Goal: Task Accomplishment & Management: Use online tool/utility

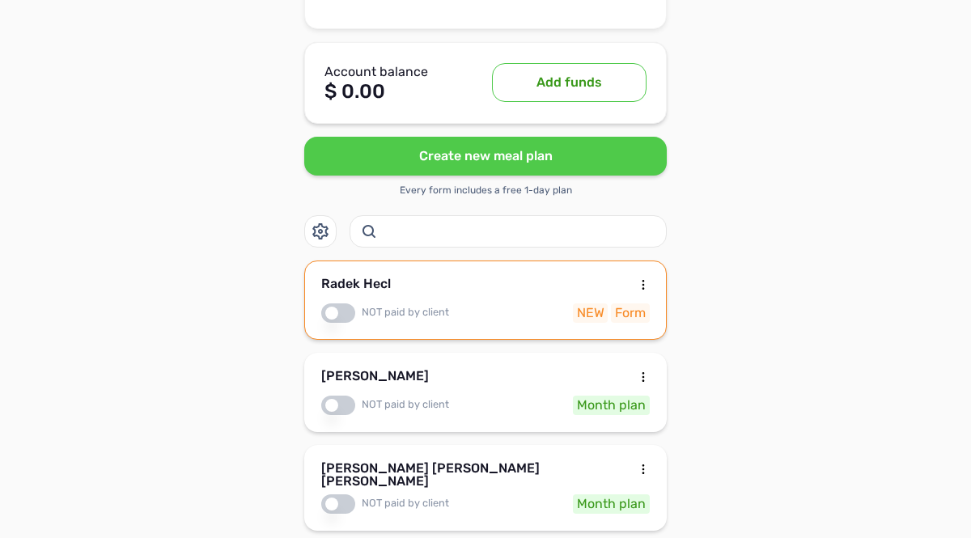
scroll to position [459, 0]
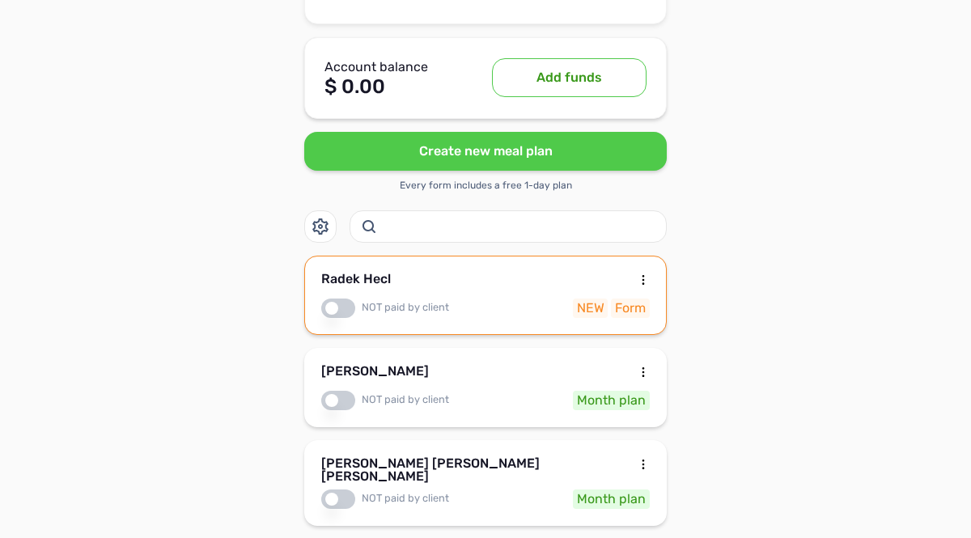
click at [598, 273] on div "Radek Hecl" at bounding box center [485, 282] width 329 height 19
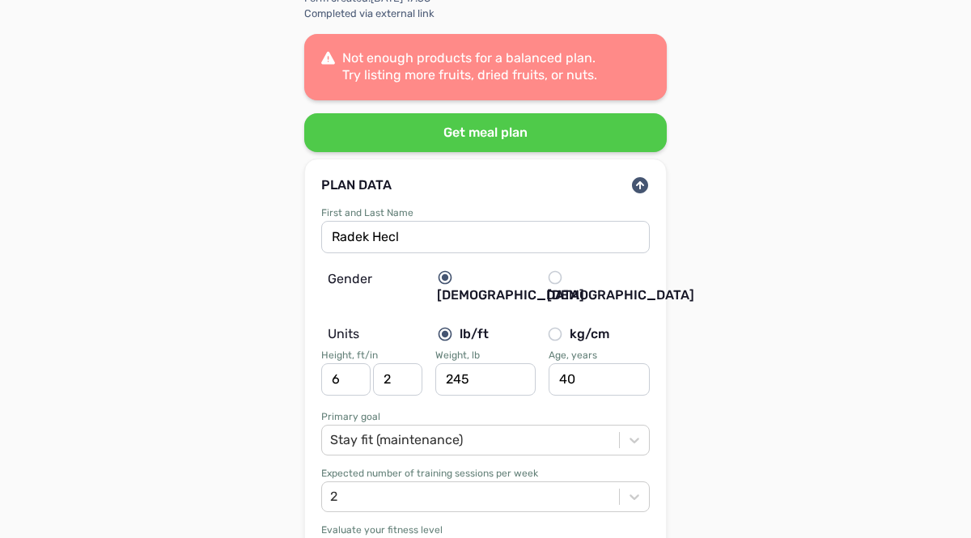
scroll to position [178, 0]
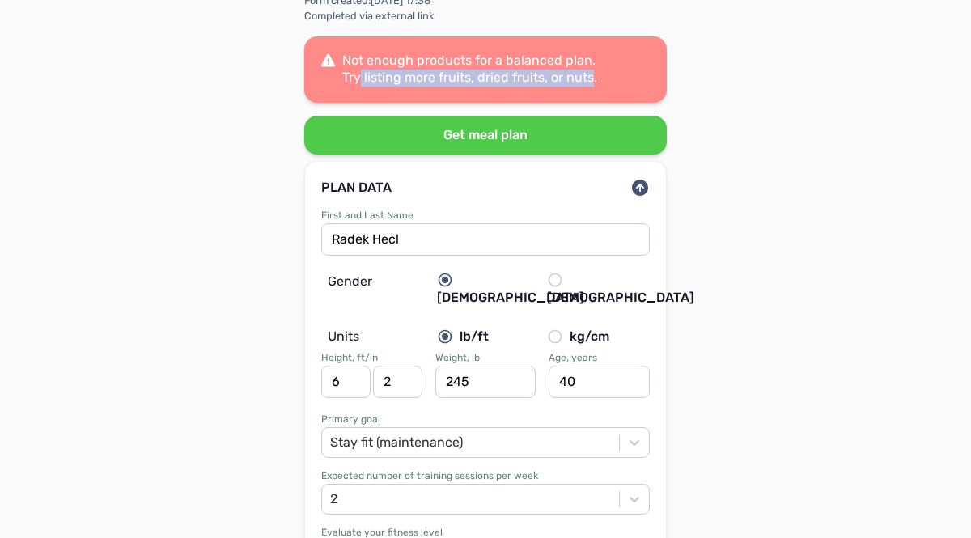
drag, startPoint x: 362, startPoint y: 79, endPoint x: 590, endPoint y: 79, distance: 228.2
click at [590, 79] on span "Not enough products for a balanced plan. Try listing more fruits, dried fruits,…" at bounding box center [469, 69] width 255 height 32
copy span "listing more fruits, dried fruits, or nuts"
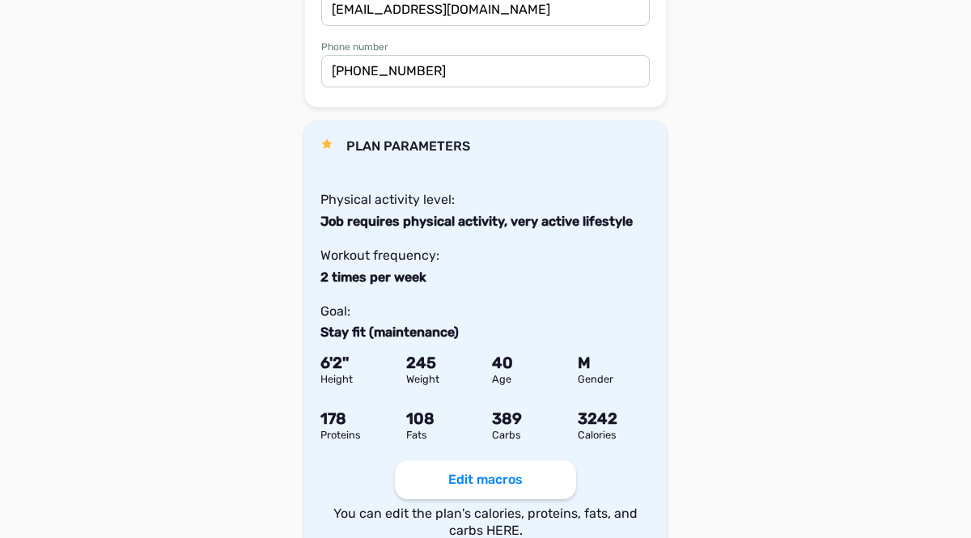
scroll to position [849, 0]
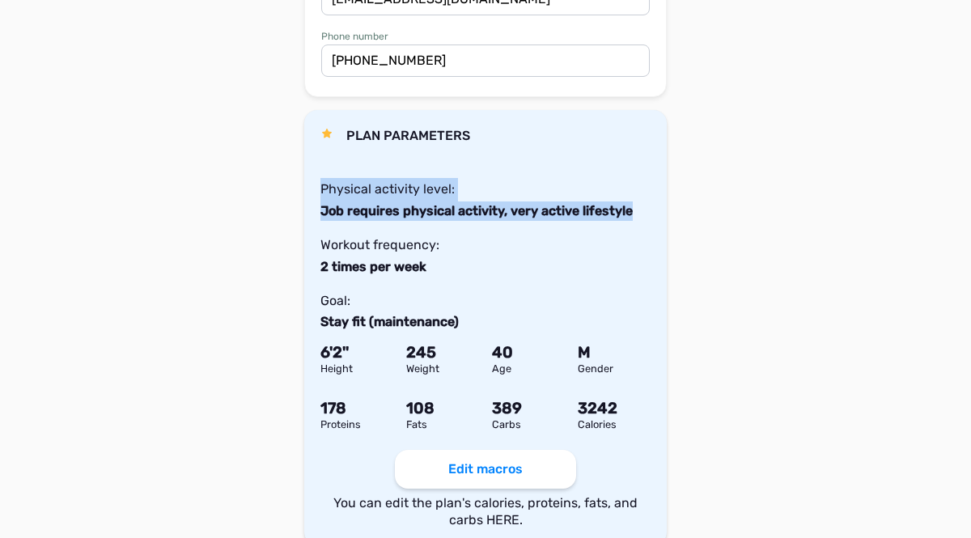
drag, startPoint x: 322, startPoint y: 172, endPoint x: 633, endPoint y: 193, distance: 311.4
click at [633, 193] on div "PLAN PARAMETERS Physical activity level: Job requires physical activity, very a…" at bounding box center [485, 229] width 330 height 206
copy div "Physical activity level: Job requires physical activity, very active lifestyle"
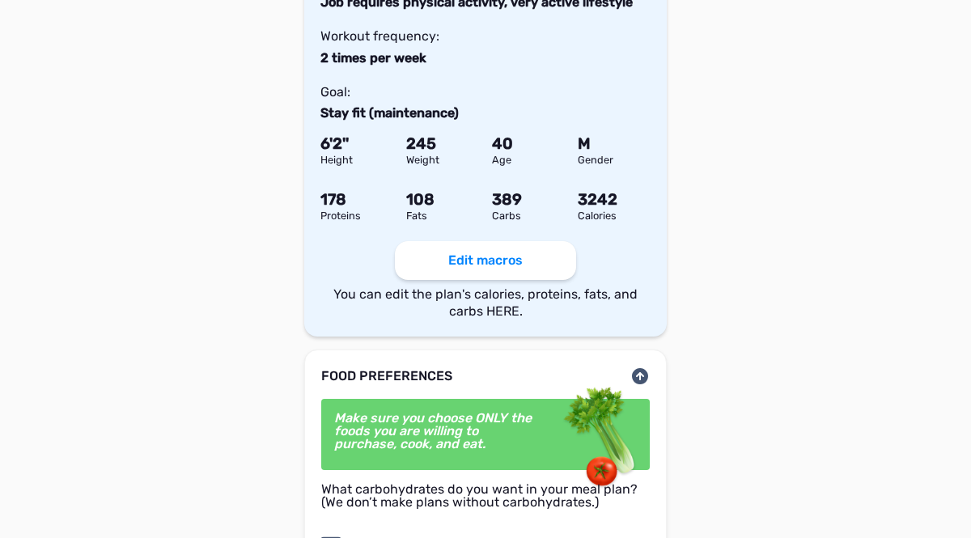
scroll to position [1054, 0]
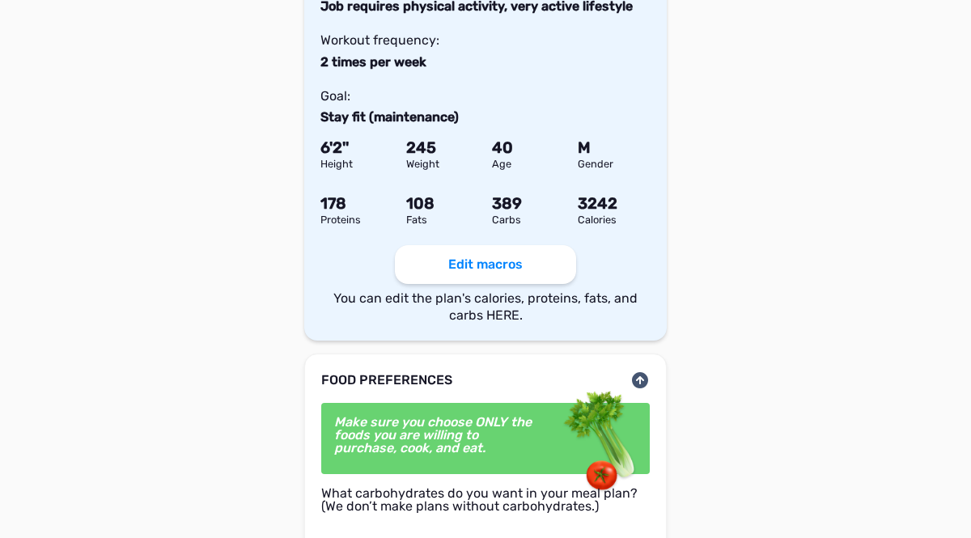
click at [488, 245] on button "Edit macros" at bounding box center [485, 264] width 181 height 39
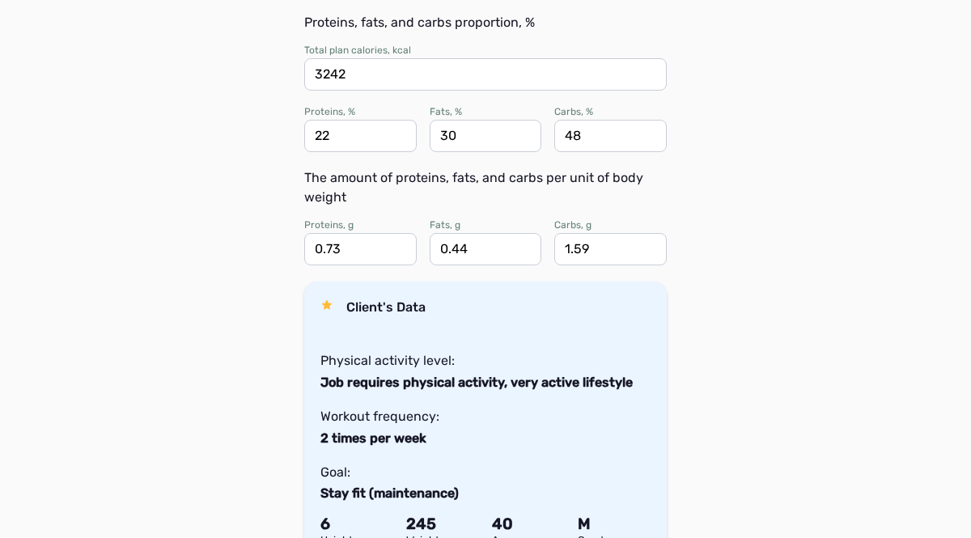
scroll to position [392, 0]
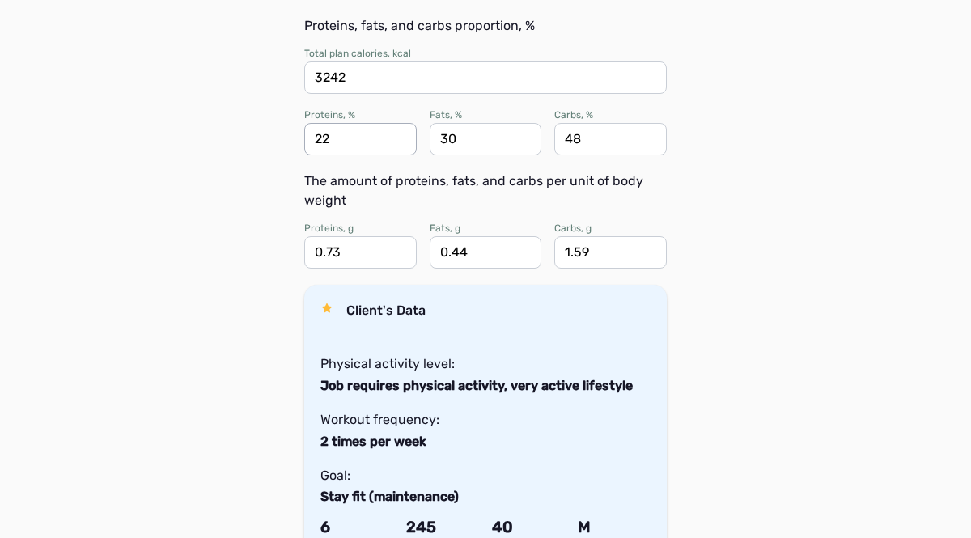
click at [332, 144] on input "22" at bounding box center [360, 139] width 112 height 32
type input "25"
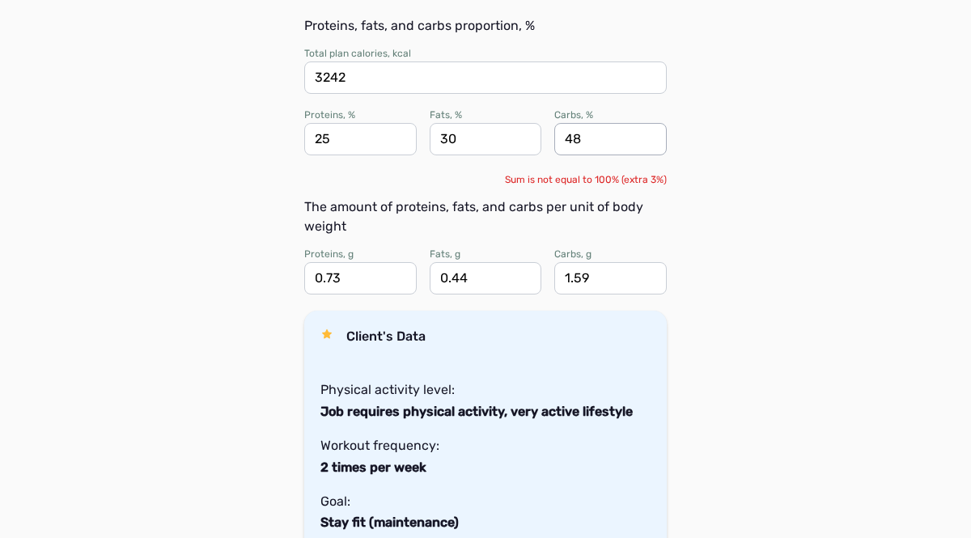
click at [583, 142] on input "48" at bounding box center [610, 139] width 112 height 32
type input "4"
type input "50"
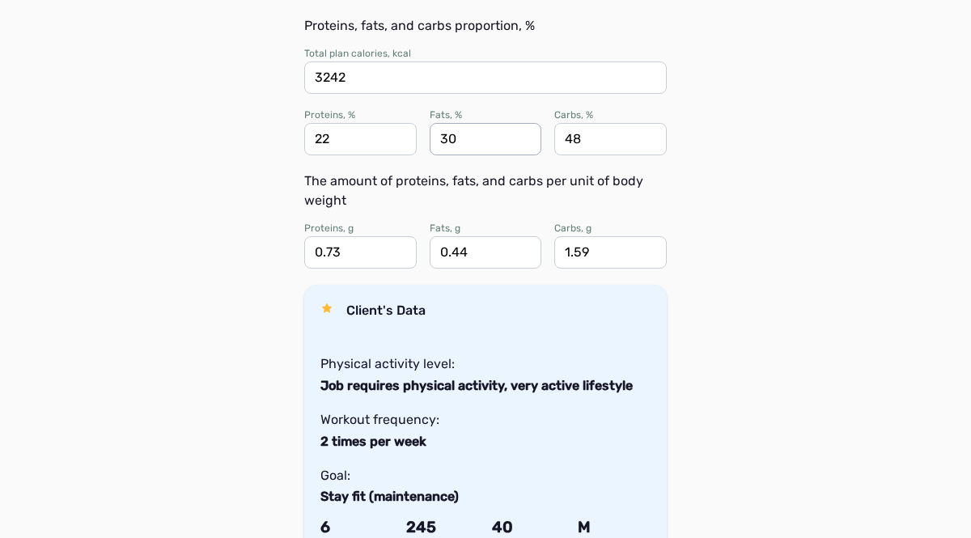
click at [457, 138] on input "30" at bounding box center [486, 139] width 112 height 32
type input "3"
type input "25"
click at [610, 138] on input "48" at bounding box center [610, 139] width 112 height 32
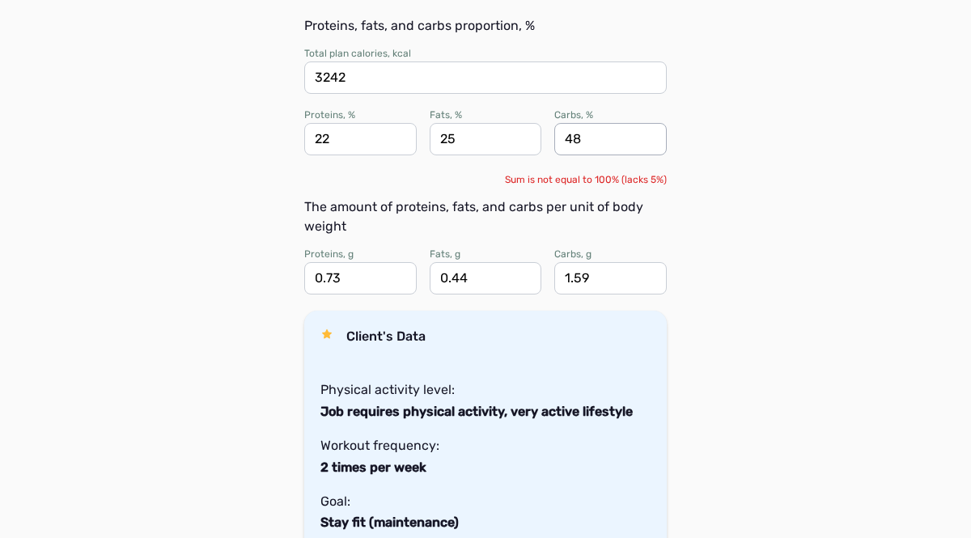
type input "4"
type input "50"
click at [511, 141] on input "25" at bounding box center [486, 139] width 112 height 32
click at [338, 141] on input "22" at bounding box center [360, 139] width 112 height 32
type input "25"
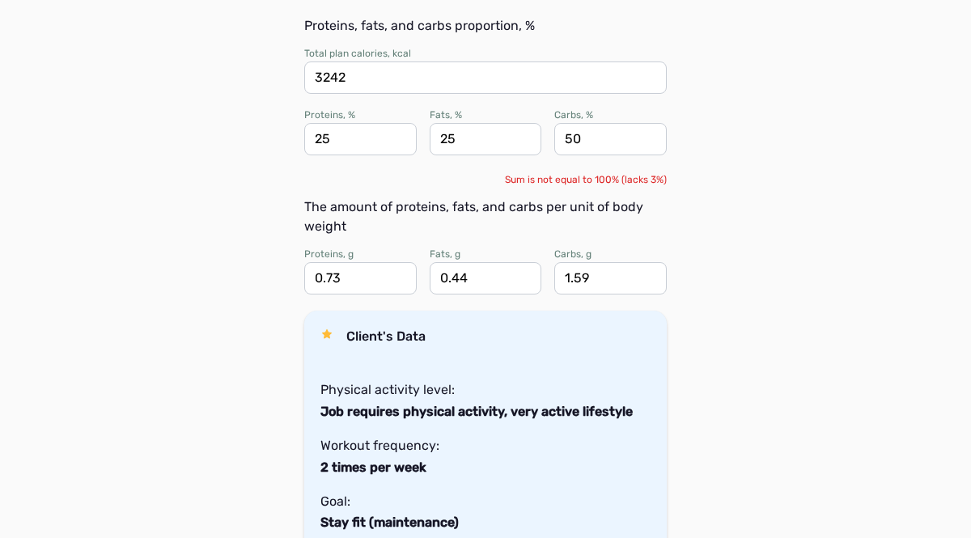
click at [231, 336] on div "Support Back Radek Hecl calories, proteins, fats, and carbs 2100 Basic metaboli…" at bounding box center [485, 230] width 971 height 1245
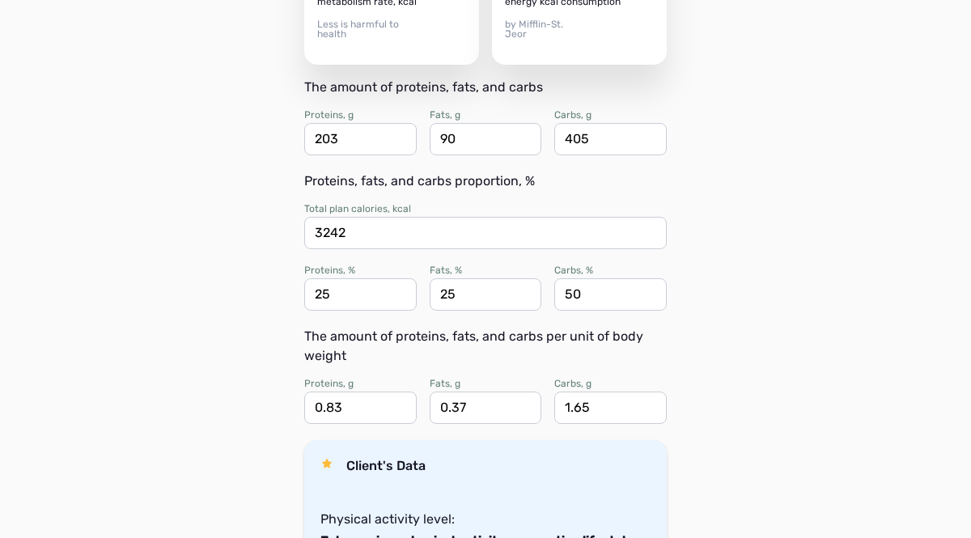
scroll to position [239, 0]
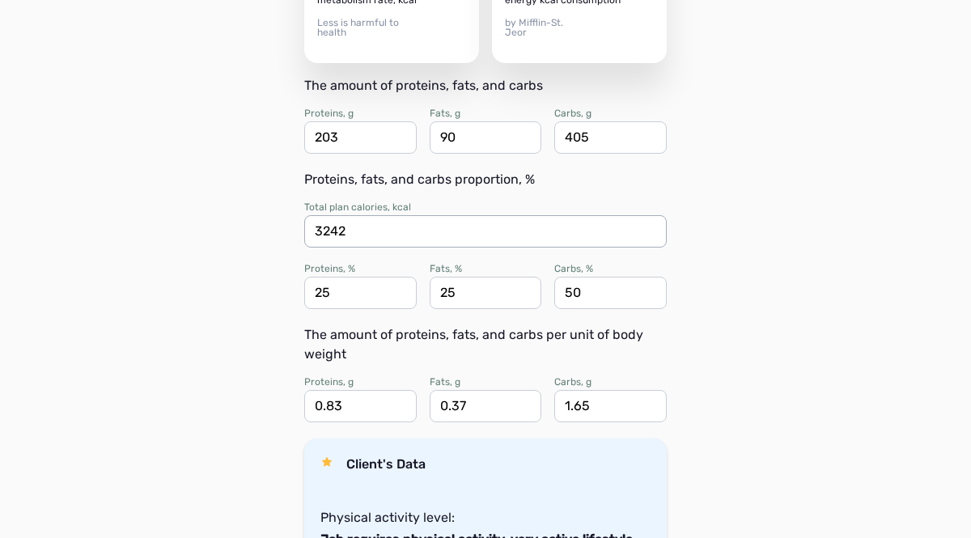
click at [330, 232] on input "3242" at bounding box center [485, 231] width 363 height 32
type input "3400"
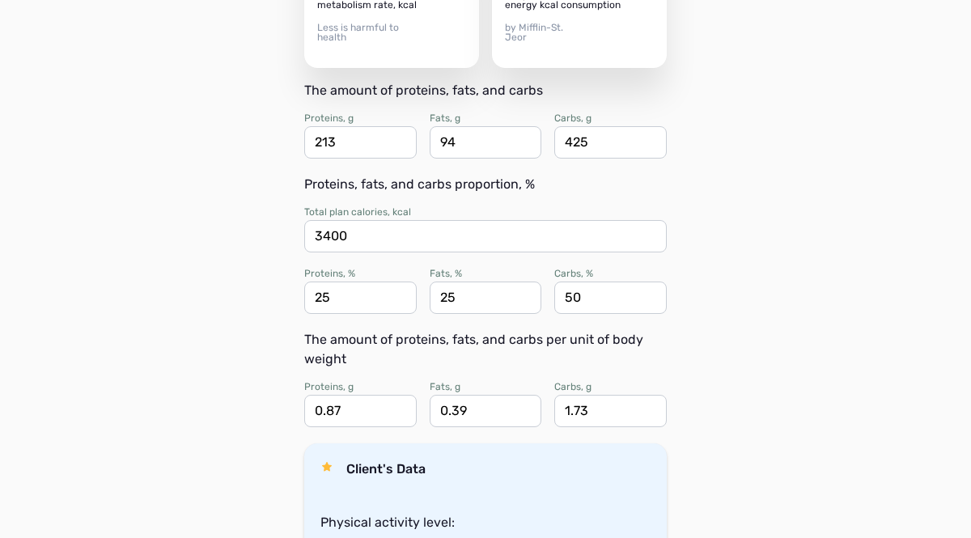
scroll to position [230, 0]
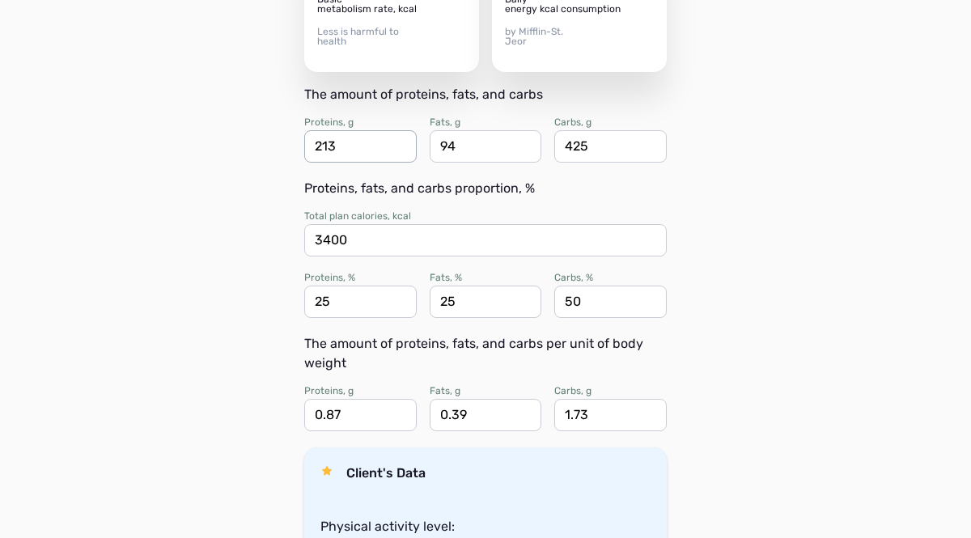
click at [337, 148] on input "213" at bounding box center [360, 146] width 112 height 32
type input "240"
click at [589, 149] on input "425" at bounding box center [610, 146] width 112 height 32
click at [599, 146] on input "425" at bounding box center [610, 146] width 112 height 32
type input "450"
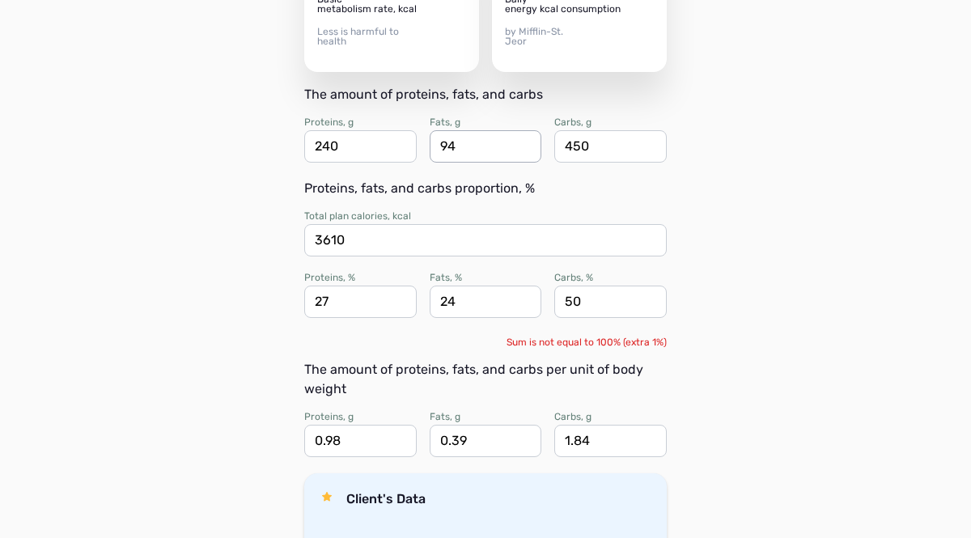
click at [460, 150] on input "94" at bounding box center [486, 146] width 112 height 32
type input "95"
click at [265, 334] on div "Support Back Radek Hecl calories, proteins, fats, and carbs 2100 Basic metaboli…" at bounding box center [485, 392] width 971 height 1245
click at [333, 304] on input "27" at bounding box center [360, 302] width 112 height 32
type input "25"
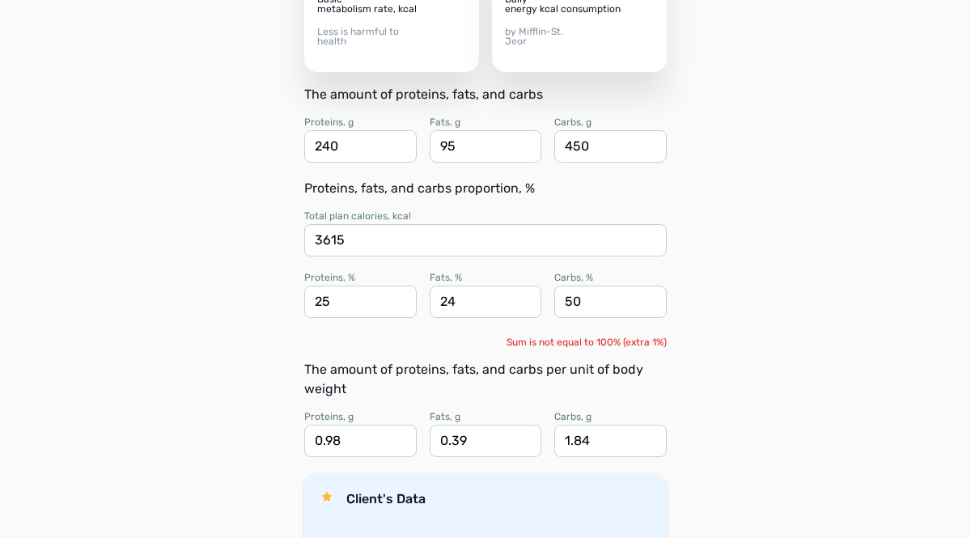
click at [240, 313] on div "Support Back Radek Hecl calories, proteins, fats, and carbs 2100 Basic metaboli…" at bounding box center [485, 392] width 971 height 1245
click at [462, 304] on input "24" at bounding box center [486, 302] width 112 height 32
type input "25"
click at [262, 356] on div "Support Back Radek Hecl calories, proteins, fats, and carbs 2100 Basic metaboli…" at bounding box center [485, 392] width 971 height 1245
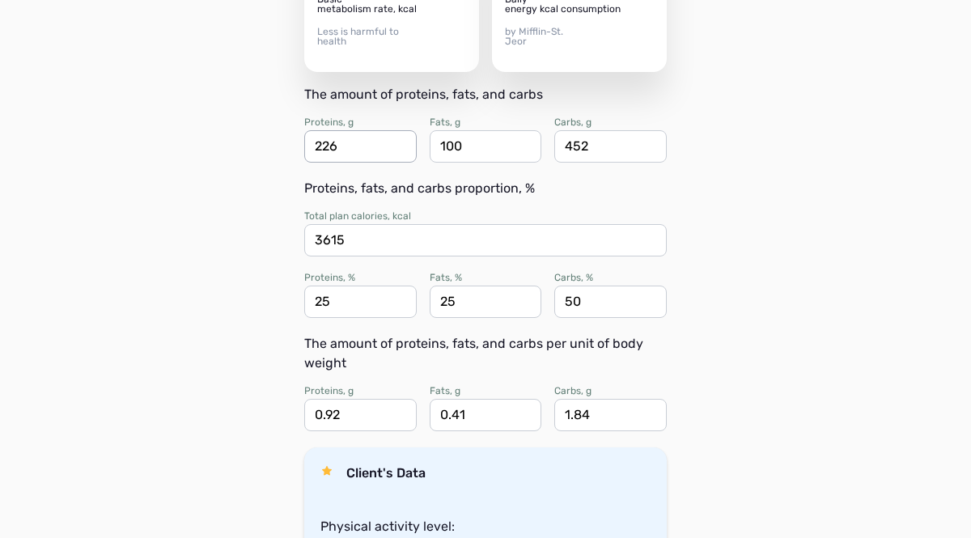
click at [337, 146] on input "226" at bounding box center [360, 146] width 112 height 32
type input "240"
click at [590, 146] on input "452" at bounding box center [610, 146] width 112 height 32
type input "450"
click at [154, 310] on div "Support Back Radek Hecl calories, proteins, fats, and carbs 2100 Basic metaboli…" at bounding box center [485, 379] width 971 height 1219
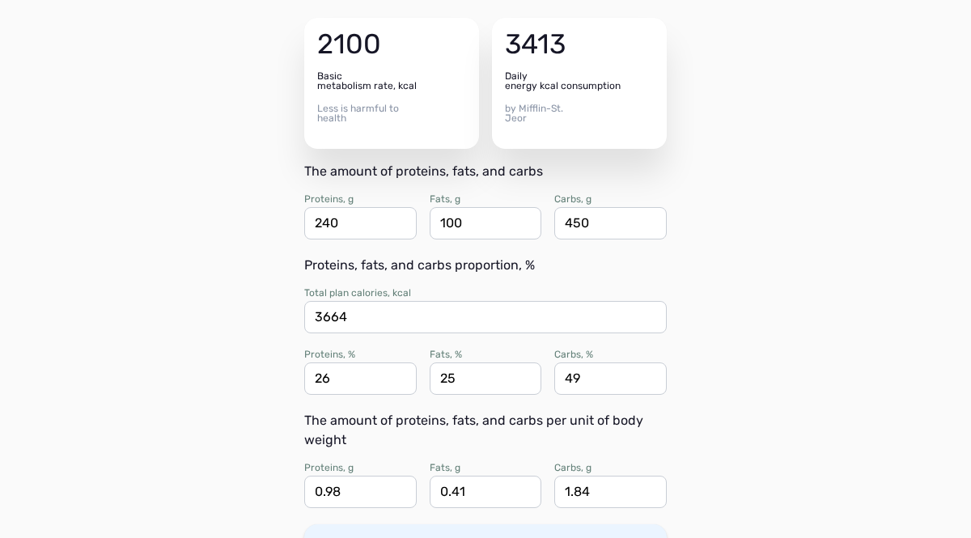
scroll to position [151, 0]
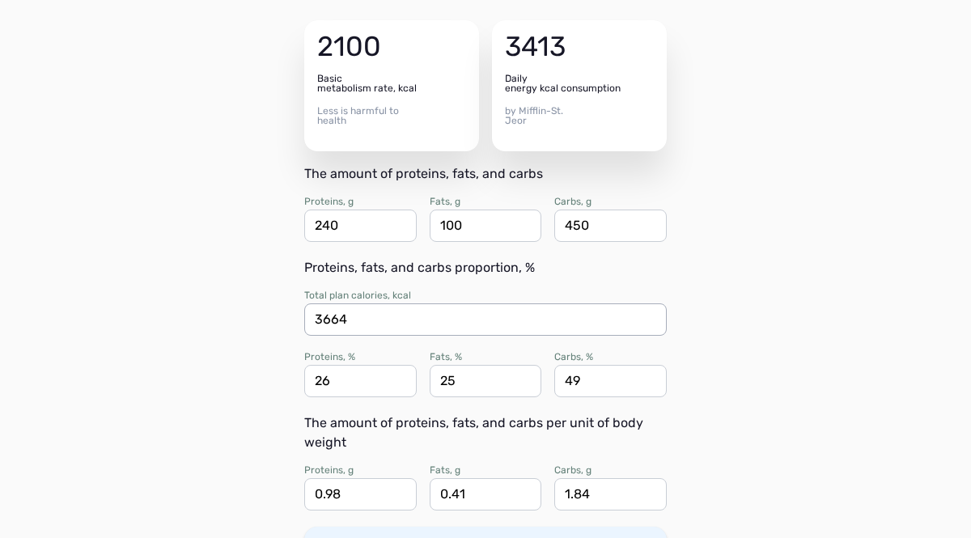
click at [349, 323] on input "3664" at bounding box center [485, 319] width 363 height 32
type input "3"
click at [348, 319] on input "3664" at bounding box center [485, 319] width 363 height 32
type input "3400"
click at [239, 396] on div "Support Back Radek Hecl calories, proteins, fats, and carbs 2100 Basic metaboli…" at bounding box center [485, 458] width 971 height 1219
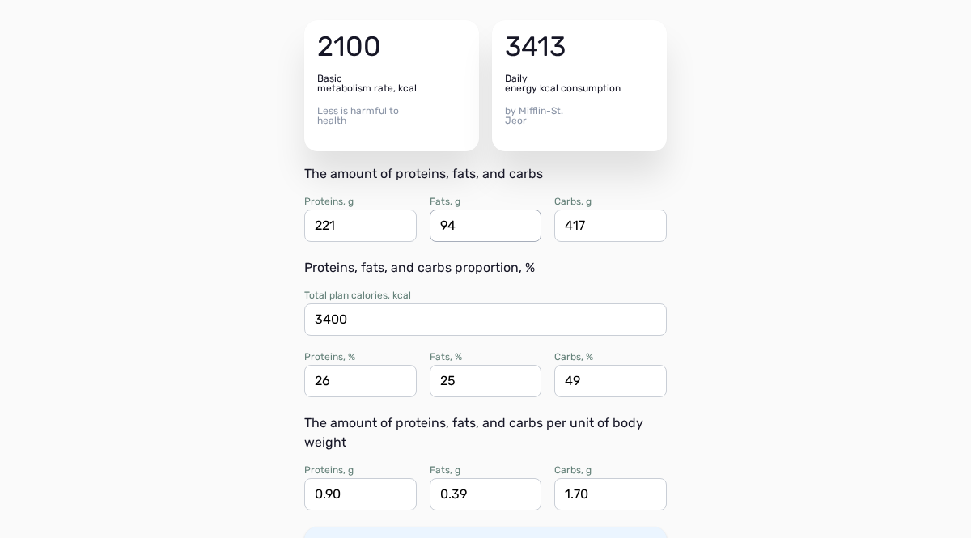
click at [463, 227] on input "94" at bounding box center [486, 226] width 112 height 32
click at [460, 229] on input "94" at bounding box center [486, 226] width 112 height 32
type input "95"
click at [588, 227] on input "417" at bounding box center [610, 226] width 112 height 32
type input "430"
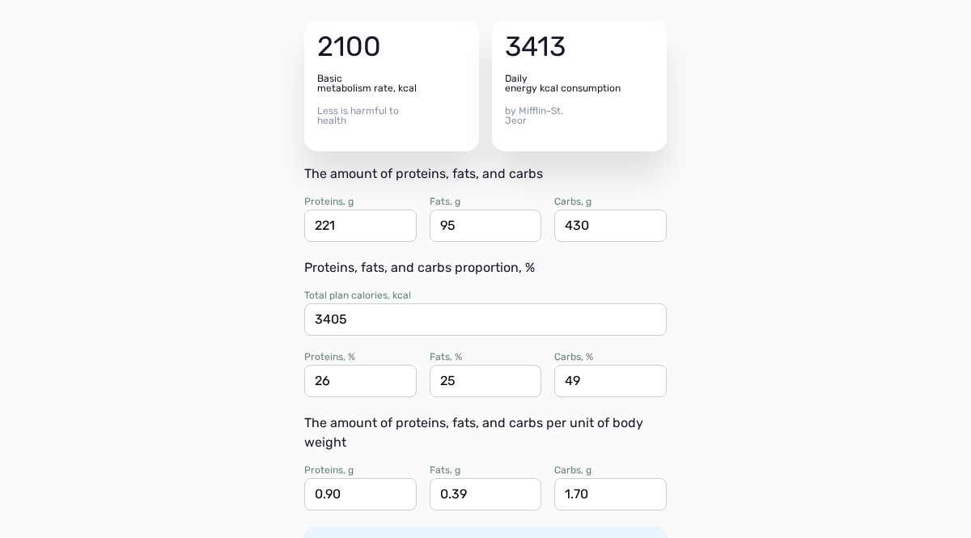
click at [248, 279] on div "Support Back Radek Hecl calories, proteins, fats, and carbs 2100 Basic metaboli…" at bounding box center [485, 458] width 971 height 1219
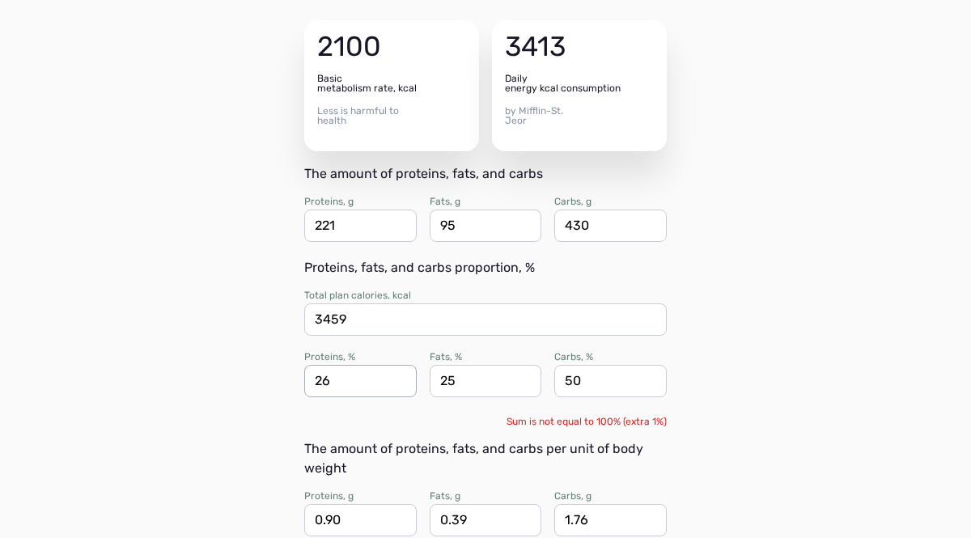
click at [337, 384] on input "26" at bounding box center [360, 381] width 112 height 32
type input "25"
click at [258, 394] on div "Support Back Radek Hecl calories, proteins, fats, and carbs 2100 Basic metaboli…" at bounding box center [485, 471] width 971 height 1245
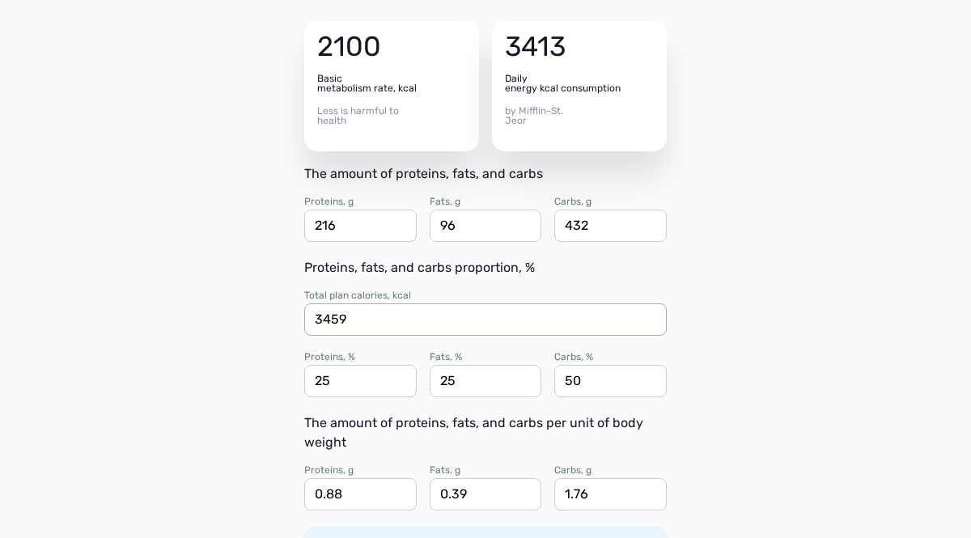
click at [346, 320] on input "3459" at bounding box center [485, 319] width 363 height 32
type input "3400"
click at [197, 347] on div "Support Back Radek Hecl calories, proteins, fats, and carbs 2100 Basic metaboli…" at bounding box center [485, 458] width 971 height 1219
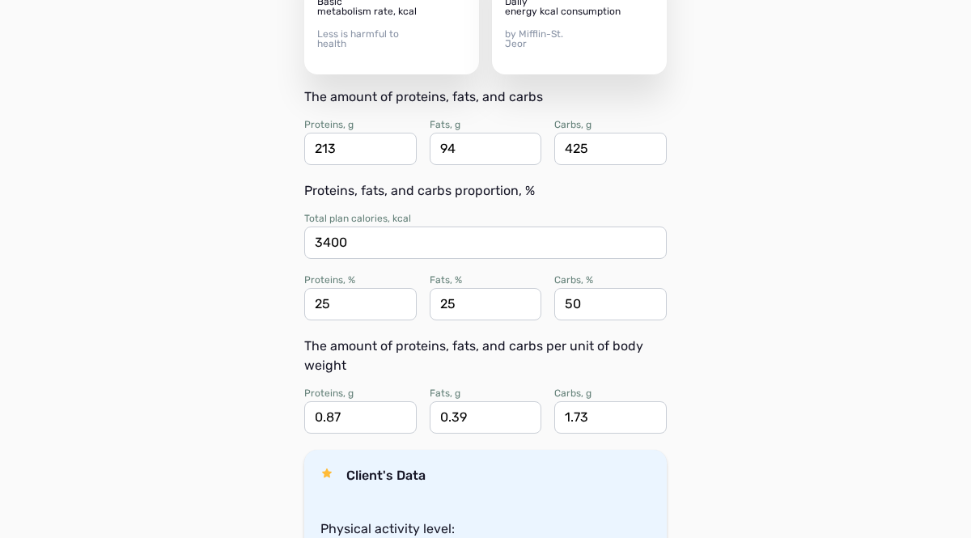
scroll to position [231, 0]
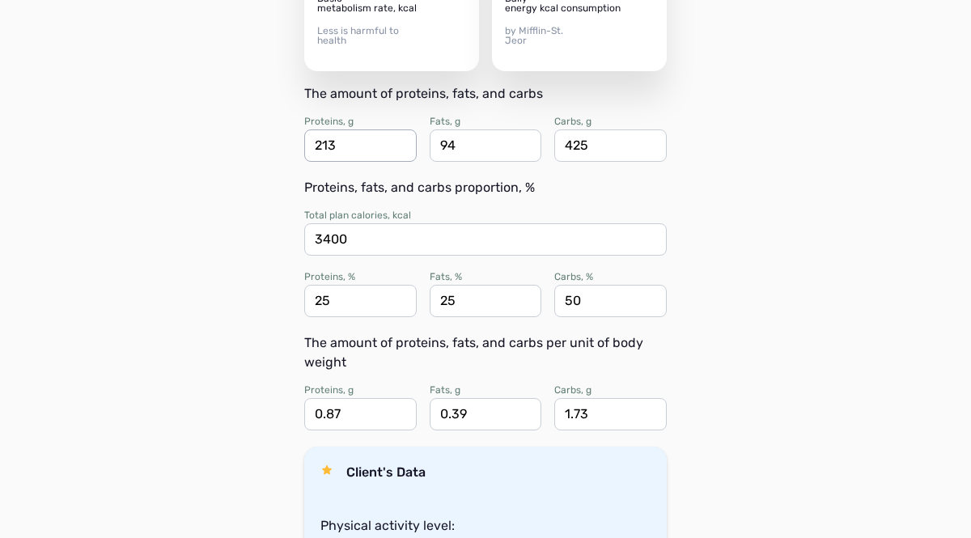
click at [338, 150] on input "213" at bounding box center [360, 145] width 112 height 32
type input "240"
click at [592, 146] on input "425" at bounding box center [610, 145] width 112 height 32
type input "450"
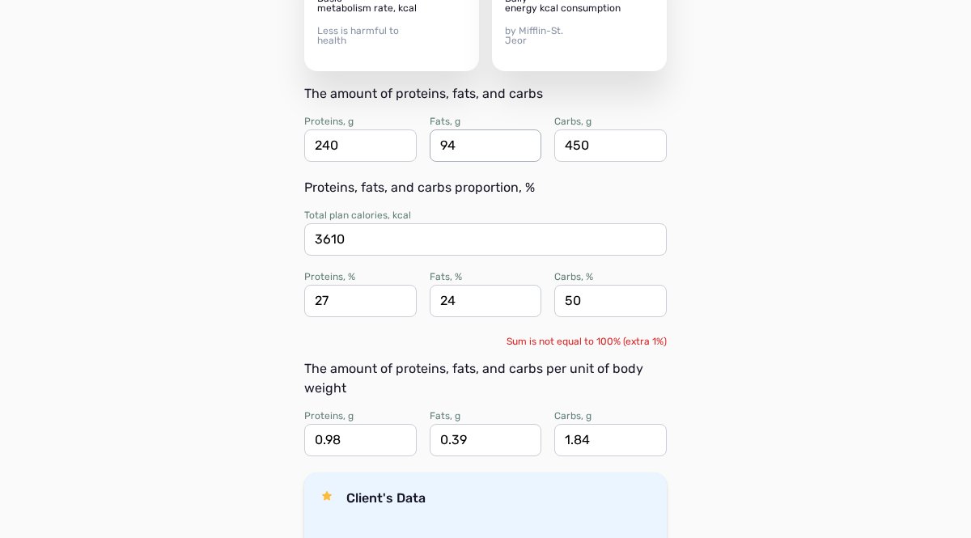
click at [458, 145] on input "94" at bounding box center [486, 145] width 112 height 32
type input "95"
click at [233, 265] on div "Support Back Radek Hecl calories, proteins, fats, and carbs 2100 Basic metaboli…" at bounding box center [485, 391] width 971 height 1245
click at [457, 303] on input "24" at bounding box center [486, 301] width 112 height 32
type input "23"
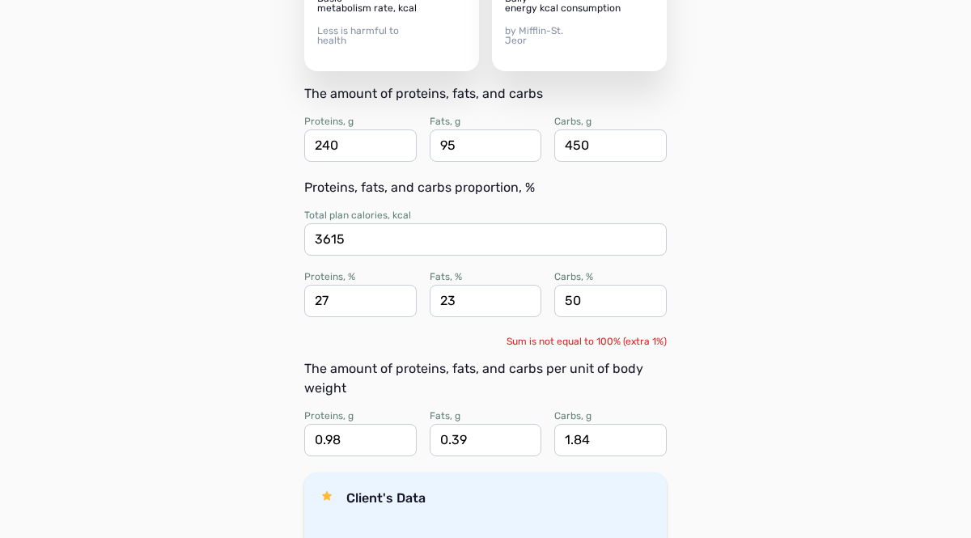
click at [215, 354] on div "Support Back Radek Hecl calories, proteins, fats, and carbs 2100 Basic metaboli…" at bounding box center [485, 391] width 971 height 1245
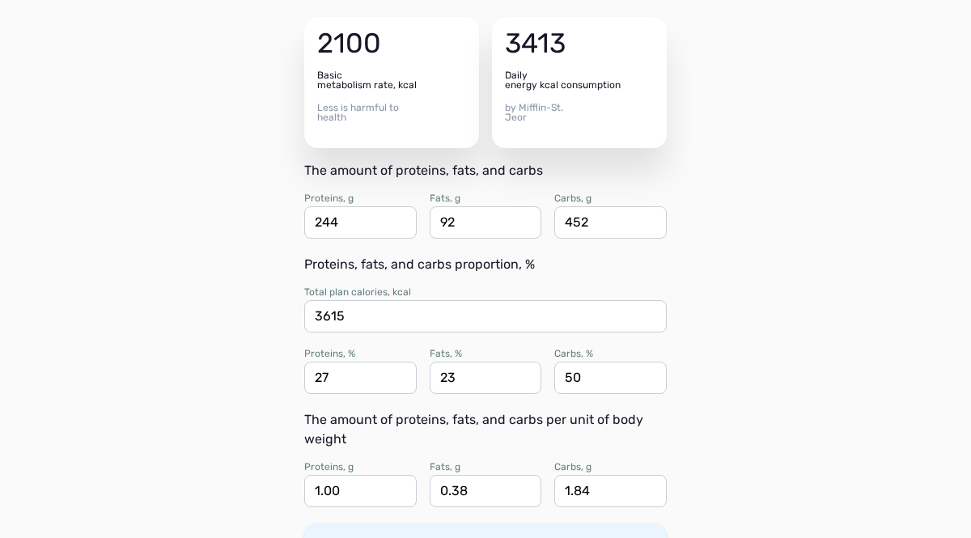
scroll to position [155, 0]
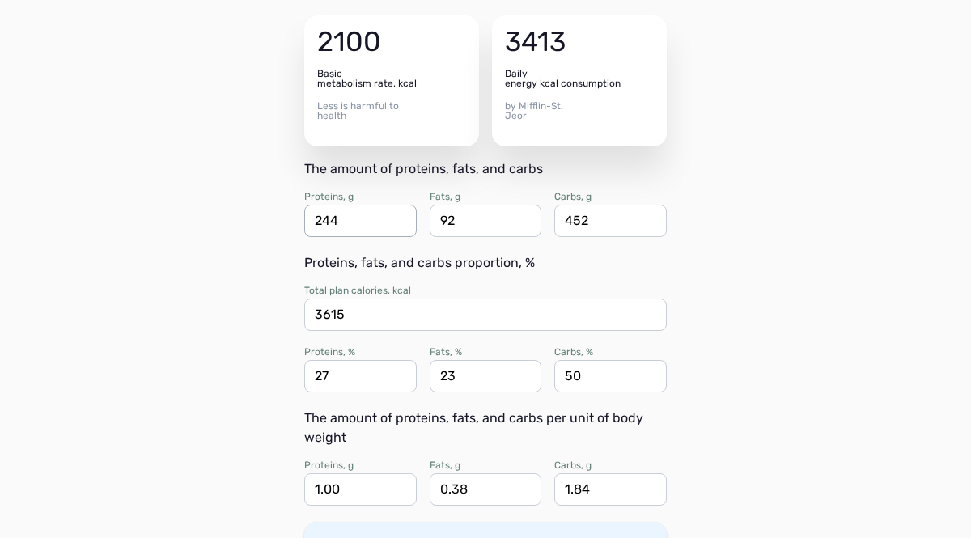
click at [342, 223] on input "244" at bounding box center [360, 221] width 112 height 32
type input "245"
click at [247, 282] on div "Support Back Radek Hecl calories, proteins, fats, and carbs 2100 Basic metaboli…" at bounding box center [485, 454] width 971 height 1219
click at [455, 224] on input "92" at bounding box center [486, 221] width 112 height 32
type input "94"
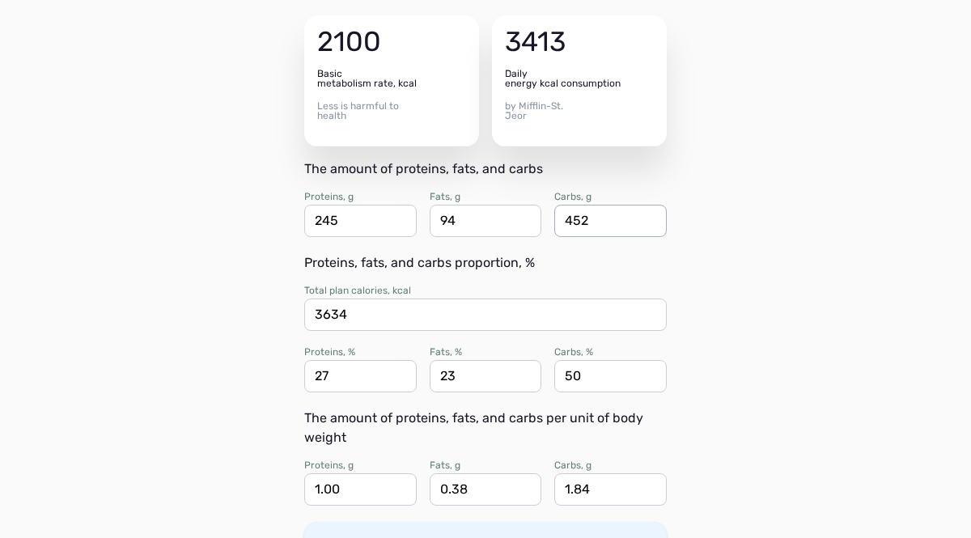
click at [589, 221] on input "452" at bounding box center [610, 221] width 112 height 32
type input "450"
click at [210, 339] on div "Support Back Radek Hecl calories, proteins, fats, and carbs 2100 Basic metaboli…" at bounding box center [485, 454] width 971 height 1219
click at [341, 223] on input "245" at bounding box center [360, 221] width 112 height 32
type input "240"
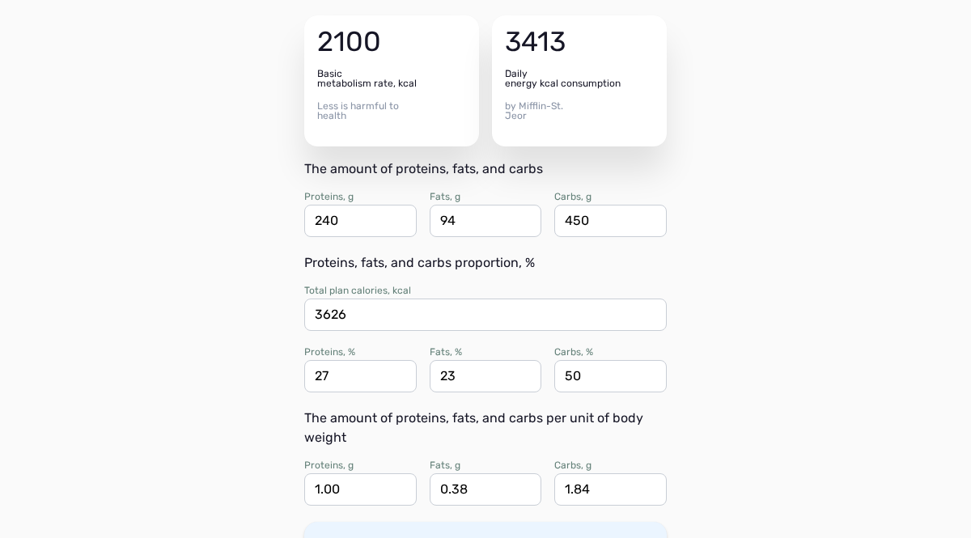
click at [115, 402] on div "Support Back Radek Hecl calories, proteins, fats, and carbs 2100 Basic metaboli…" at bounding box center [485, 454] width 971 height 1219
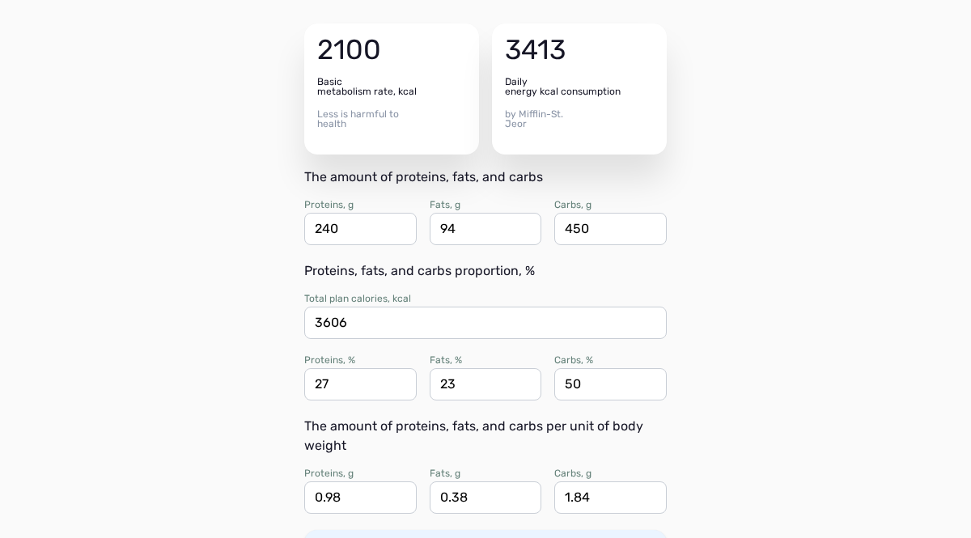
scroll to position [149, 0]
click at [350, 324] on input "3606" at bounding box center [485, 321] width 363 height 32
type input "3400"
click at [232, 356] on div "Support Back Radek Hecl calories, proteins, fats, and carbs 2100 Basic metaboli…" at bounding box center [485, 460] width 971 height 1219
click at [340, 227] on input "230" at bounding box center [360, 227] width 112 height 32
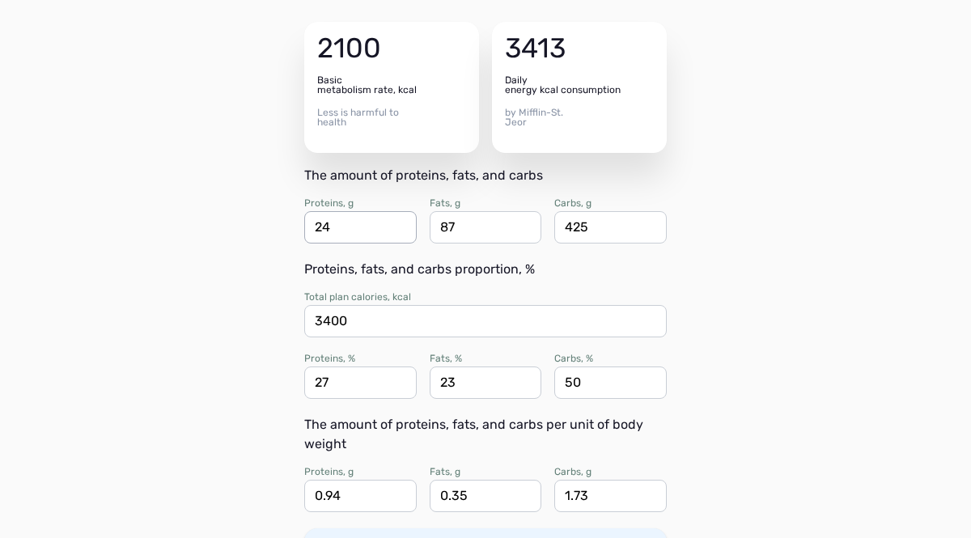
type input "245"
click at [589, 228] on input "425" at bounding box center [610, 227] width 112 height 32
type input "410"
click at [216, 295] on div "Support Back Radek Hecl calories, proteins, fats, and carbs 2100 Basic metaboli…" at bounding box center [485, 460] width 971 height 1219
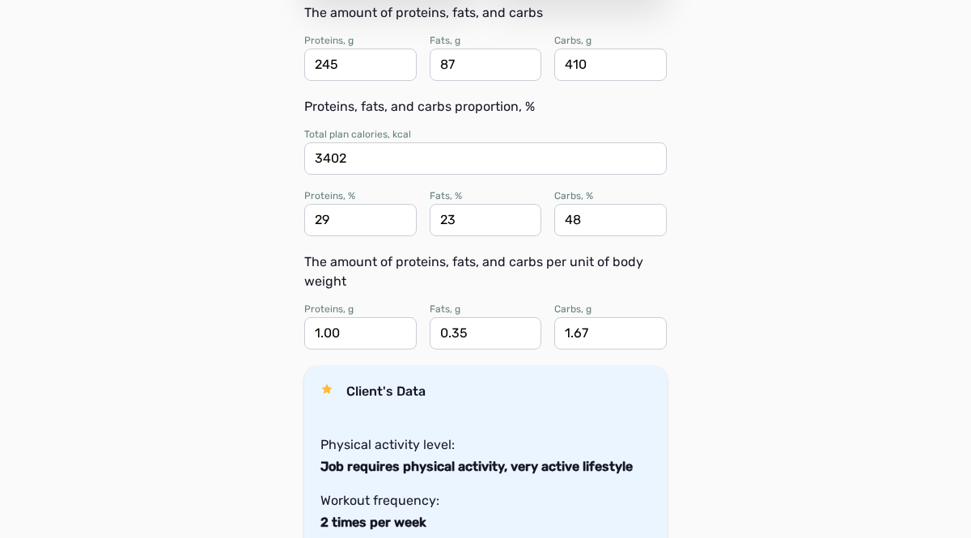
scroll to position [334, 0]
